Goal: Task Accomplishment & Management: Use online tool/utility

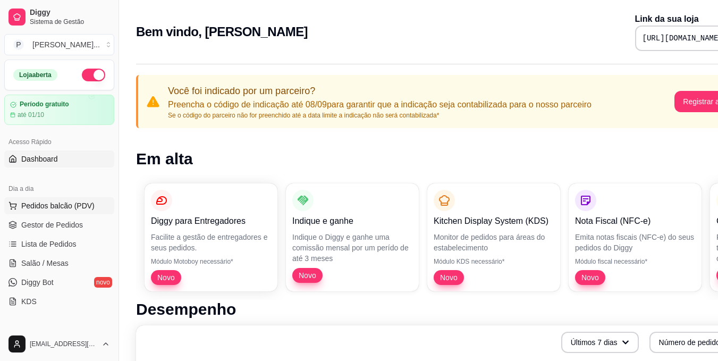
click at [78, 208] on span "Pedidos balcão (PDV)" at bounding box center [57, 205] width 73 height 11
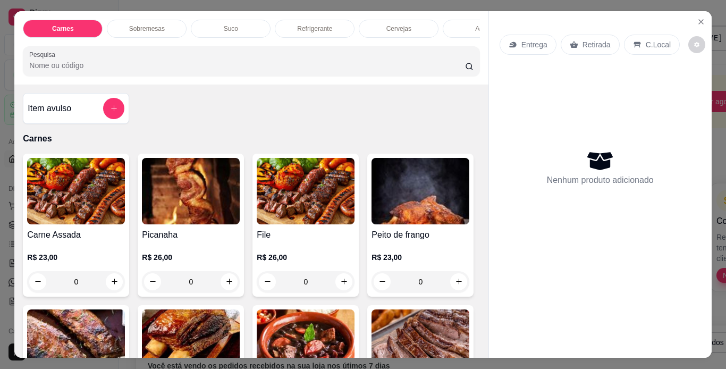
click at [660, 46] on div "C.Local" at bounding box center [652, 45] width 56 height 20
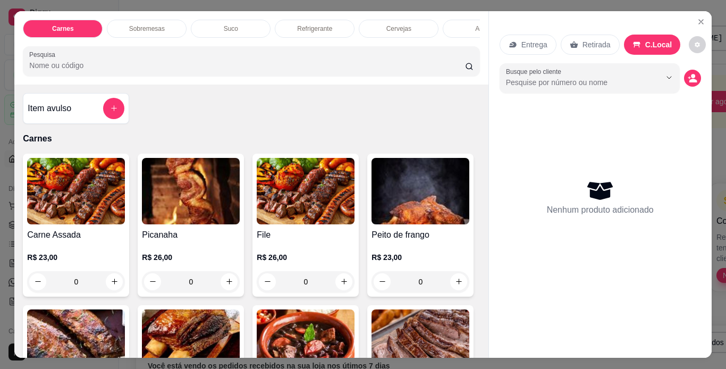
click at [305, 20] on div "Refrigerante" at bounding box center [315, 29] width 80 height 18
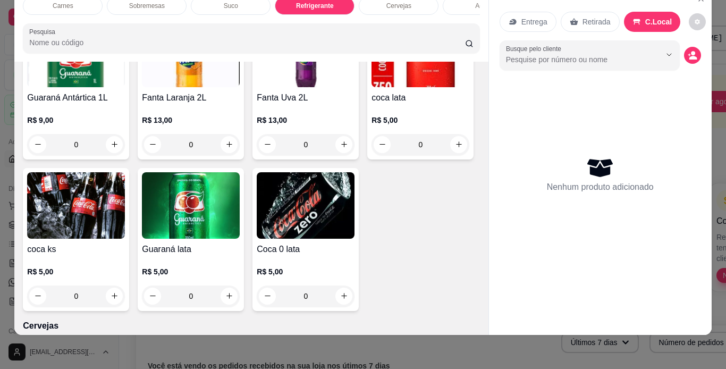
scroll to position [1102, 0]
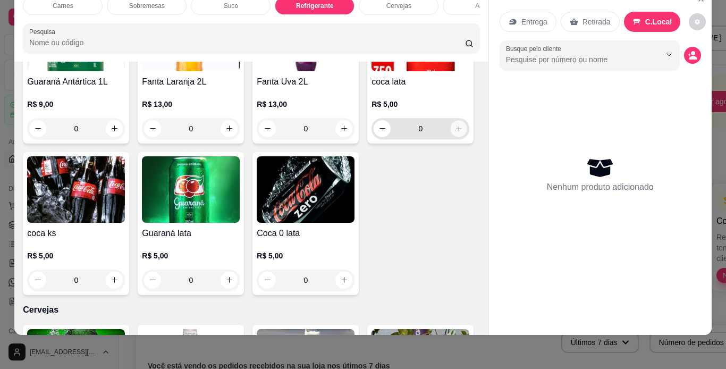
click at [455, 133] on icon "increase-product-quantity" at bounding box center [459, 129] width 8 height 8
type input "1"
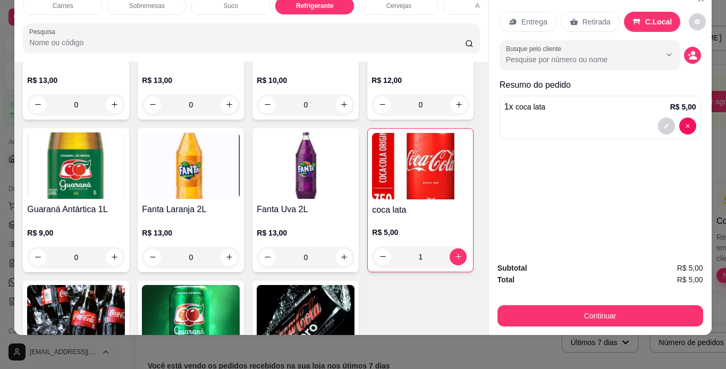
scroll to position [0, 0]
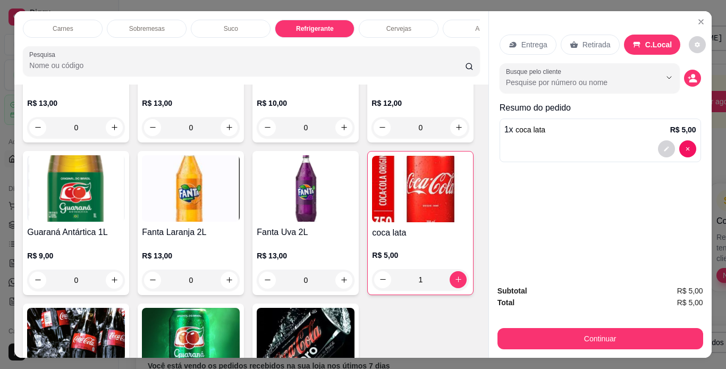
click at [396, 24] on p "Cervejas" at bounding box center [398, 28] width 25 height 8
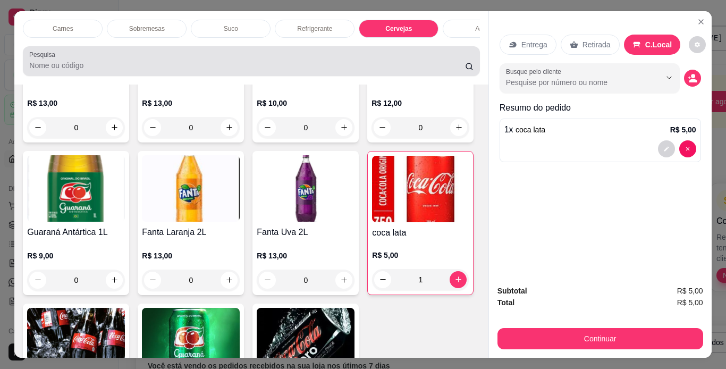
scroll to position [27, 0]
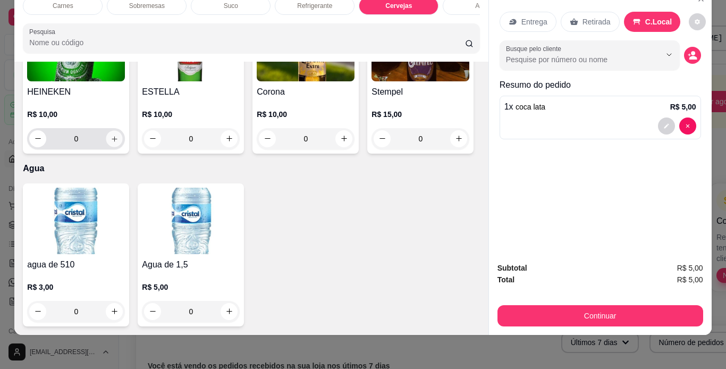
click at [110, 143] on icon "increase-product-quantity" at bounding box center [114, 139] width 8 height 8
type input "1"
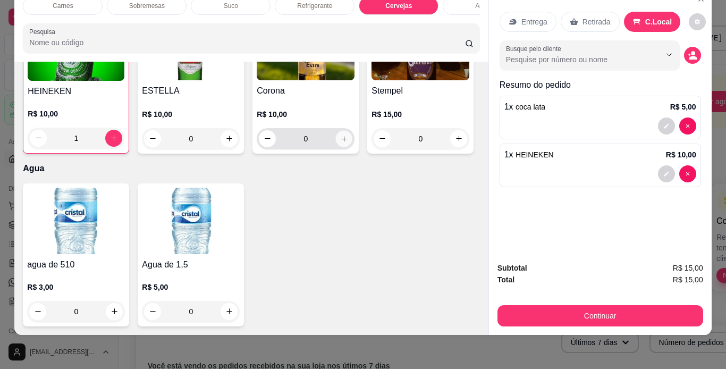
click at [347, 147] on button "increase-product-quantity" at bounding box center [344, 138] width 16 height 16
type input "1"
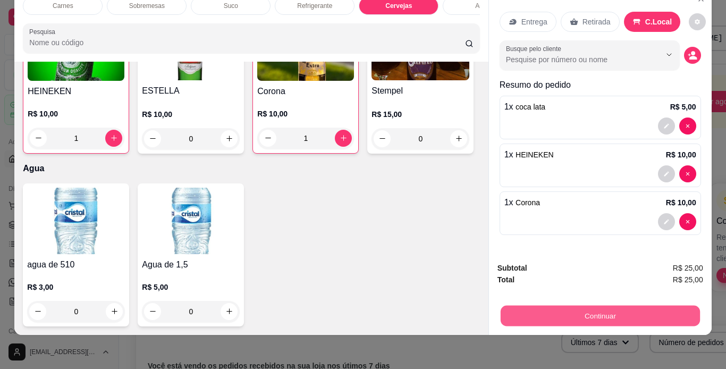
click at [628, 310] on button "Continuar" at bounding box center [599, 315] width 199 height 21
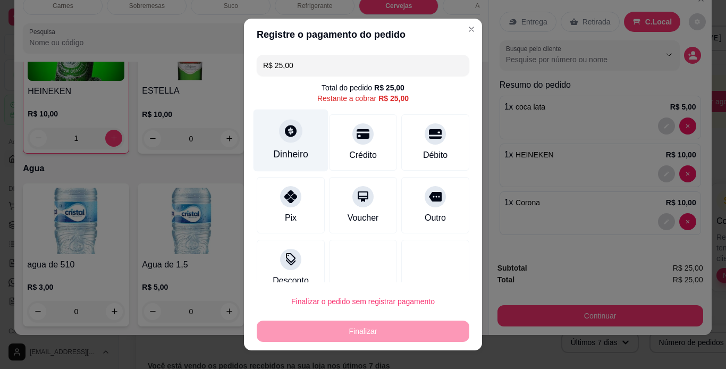
click at [280, 158] on div "Dinheiro" at bounding box center [290, 154] width 35 height 14
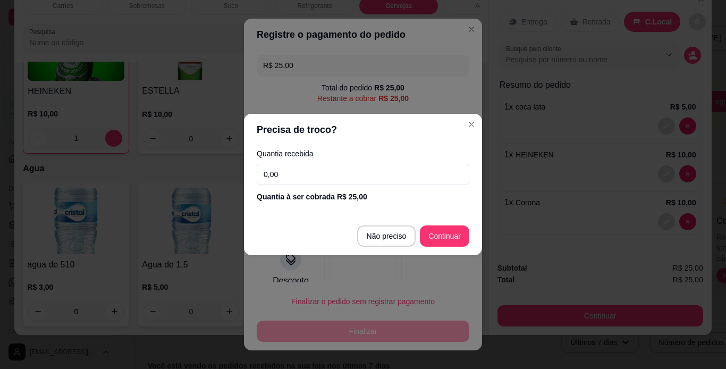
click at [301, 172] on input "0,00" at bounding box center [363, 174] width 212 height 21
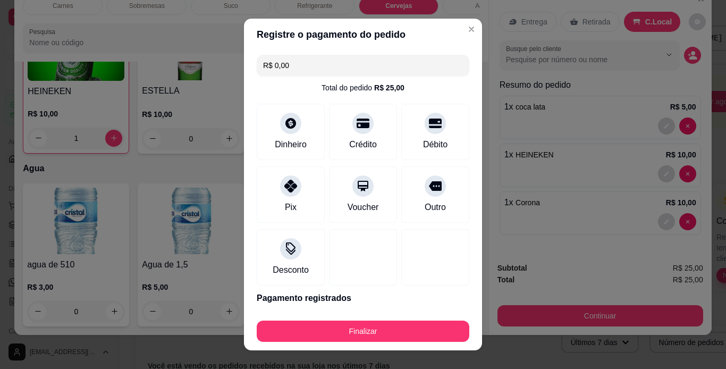
type input "R$ 0,00"
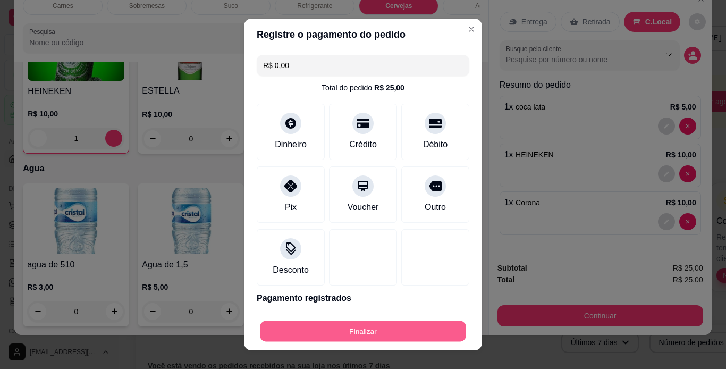
click at [357, 331] on button "Finalizar" at bounding box center [363, 331] width 206 height 21
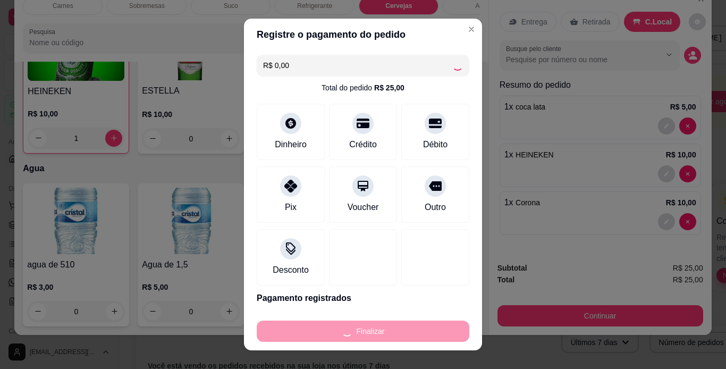
type input "0"
type input "-R$ 25,00"
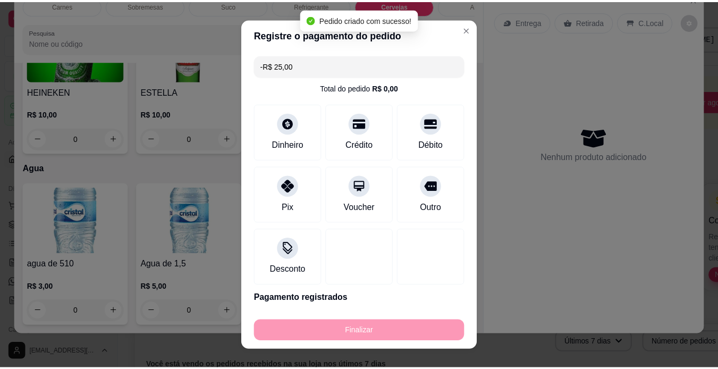
scroll to position [1495, 0]
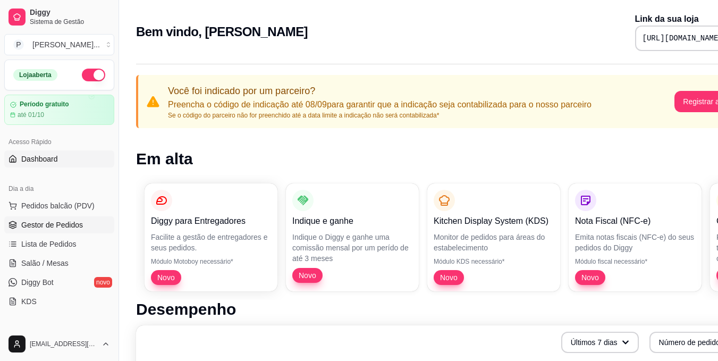
click at [76, 226] on span "Gestor de Pedidos" at bounding box center [52, 224] width 62 height 11
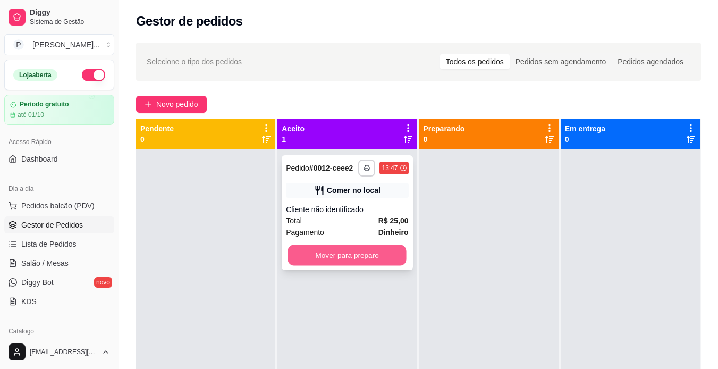
click at [397, 250] on button "Mover para preparo" at bounding box center [347, 255] width 118 height 21
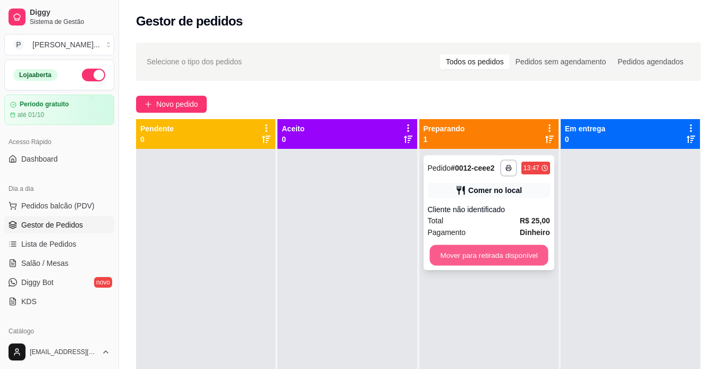
click at [517, 259] on button "Mover para retirada disponível" at bounding box center [488, 255] width 118 height 21
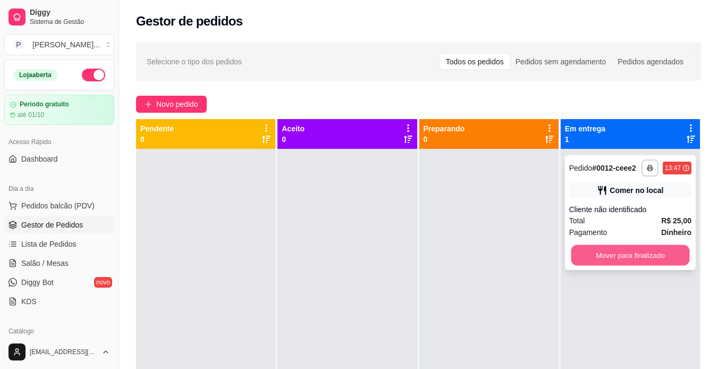
click at [587, 255] on button "Mover para finalizado" at bounding box center [629, 255] width 118 height 21
